Goal: Use online tool/utility: Utilize a website feature to perform a specific function

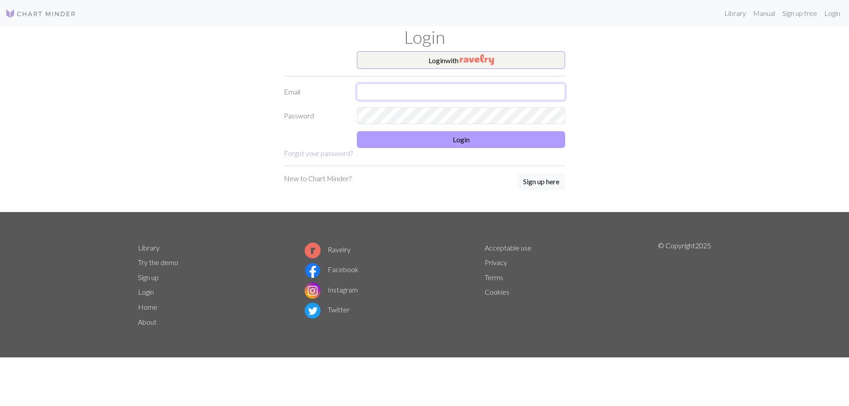
type input "[EMAIL_ADDRESS][DOMAIN_NAME]"
click at [459, 139] on button "Login" at bounding box center [461, 139] width 208 height 17
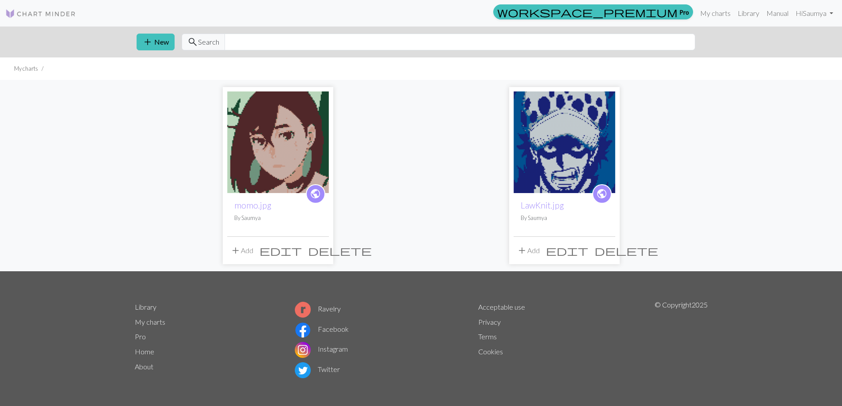
click at [578, 177] on img at bounding box center [565, 143] width 102 height 102
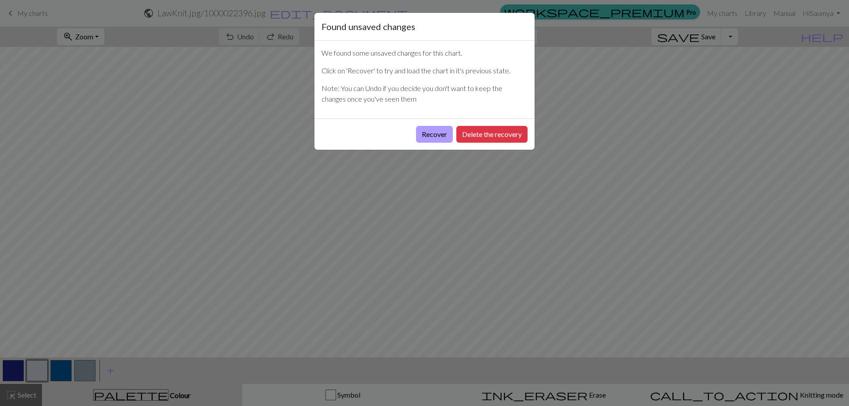
click at [450, 132] on button "Recover" at bounding box center [434, 134] width 37 height 17
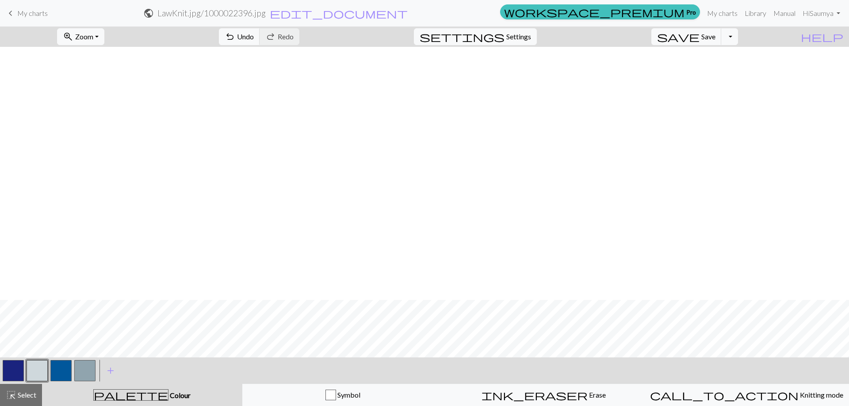
scroll to position [828, 0]
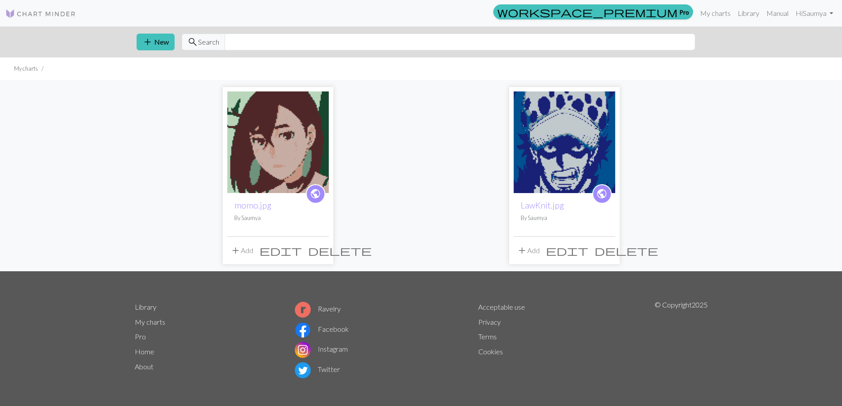
click at [592, 139] on img at bounding box center [565, 143] width 102 height 102
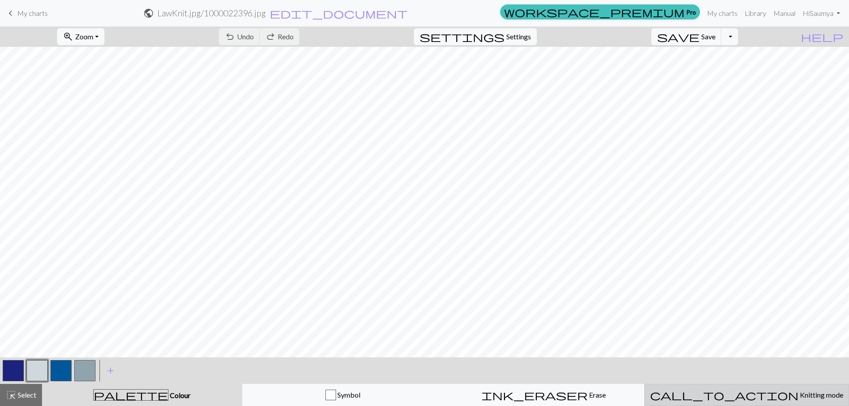
click at [759, 401] on button "call_to_action Knitting mode Knitting mode" at bounding box center [746, 395] width 205 height 22
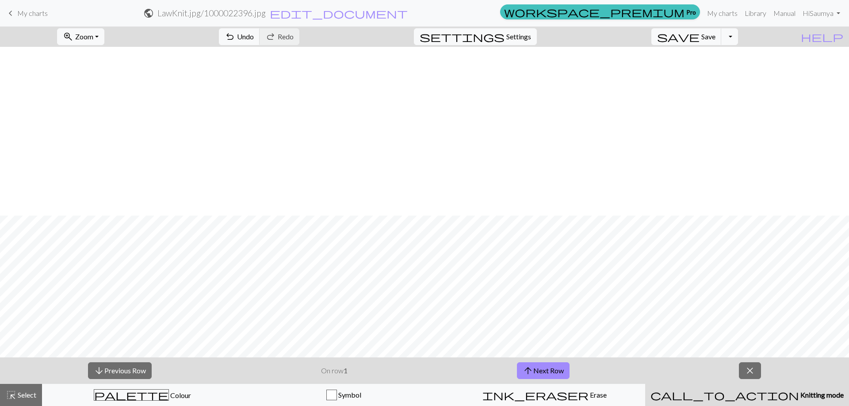
scroll to position [169, 0]
click at [543, 369] on button "arrow_upward Next Row" at bounding box center [543, 371] width 53 height 17
click at [550, 372] on button "arrow_upward Next Row" at bounding box center [543, 371] width 53 height 17
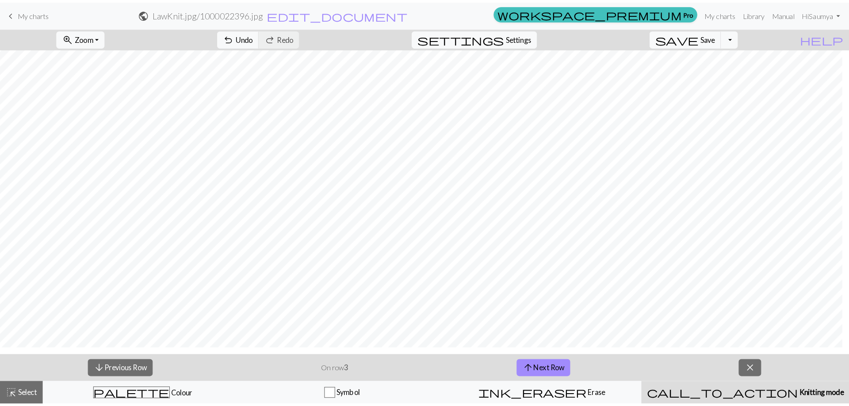
scroll to position [162, 0]
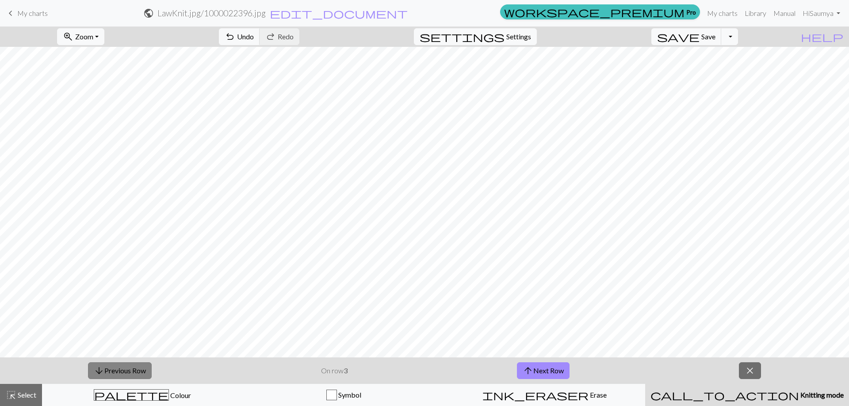
click at [145, 371] on button "arrow_downward Previous Row" at bounding box center [120, 371] width 64 height 17
click at [545, 371] on button "arrow_upward Next Row" at bounding box center [543, 371] width 53 height 17
click at [545, 374] on button "arrow_upward Next Row" at bounding box center [543, 371] width 53 height 17
